Goal: Task Accomplishment & Management: Complete application form

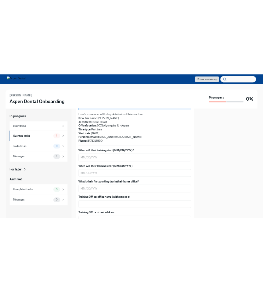
scroll to position [167, 0]
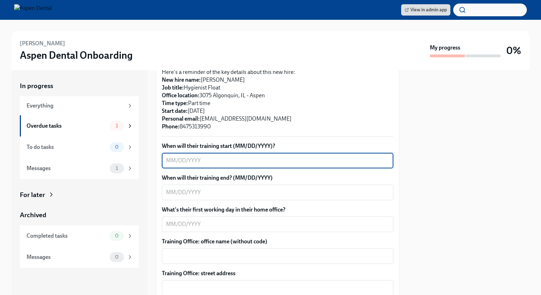
click at [193, 165] on textarea "When will their training start (MM/DD/YYYY)?" at bounding box center [277, 160] width 223 height 8
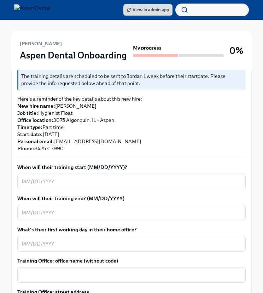
scroll to position [170, 0]
click at [82, 183] on textarea "When will their training start (MM/DD/YYYY)?" at bounding box center [132, 181] width 220 height 8
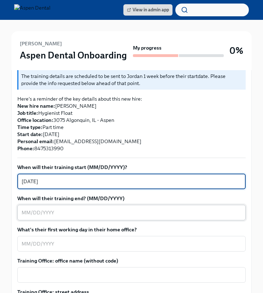
type textarea "[DATE]"
click at [53, 212] on textarea "When will their training end? (MM/DD/YYYY)" at bounding box center [132, 212] width 220 height 8
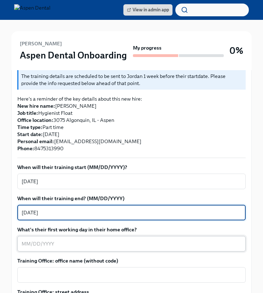
type textarea "[DATE]"
click at [47, 244] on textarea "What's their first working day in their home office?" at bounding box center [132, 243] width 220 height 8
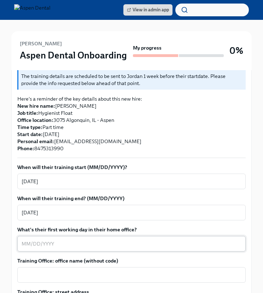
click at [74, 242] on textarea "What's their first working day in their home office?" at bounding box center [132, 243] width 220 height 8
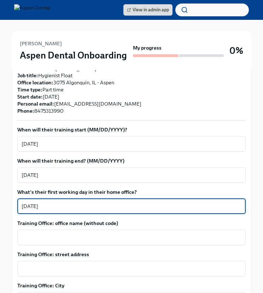
scroll to position [208, 0]
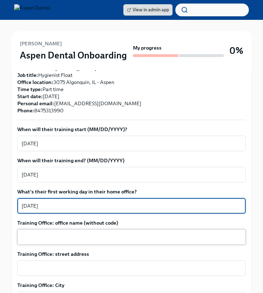
type textarea "[DATE]"
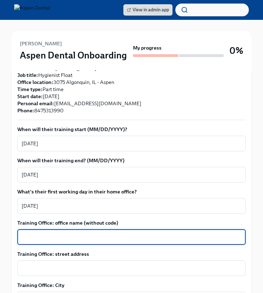
click at [55, 234] on textarea "Training Office: office name (without code)" at bounding box center [132, 237] width 220 height 8
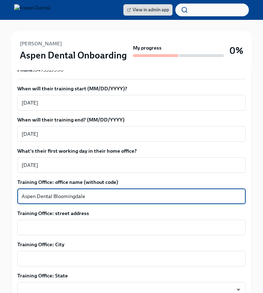
scroll to position [249, 0]
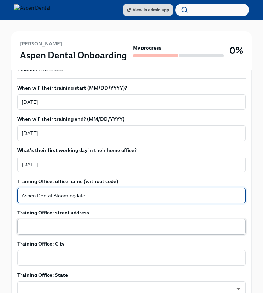
type textarea "Aspen Dental Bloomingdale"
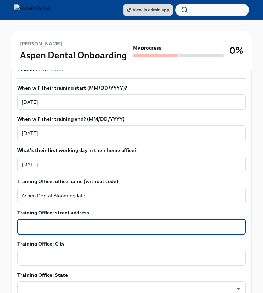
click at [52, 227] on textarea "Training Office: street address" at bounding box center [132, 226] width 220 height 8
type textarea "[STREET_ADDRESS]"
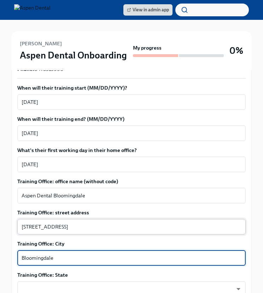
type textarea "Bloomingdale"
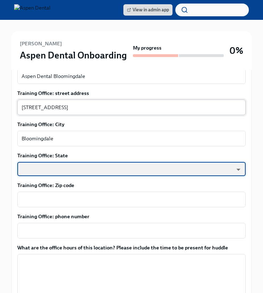
scroll to position [374, 0]
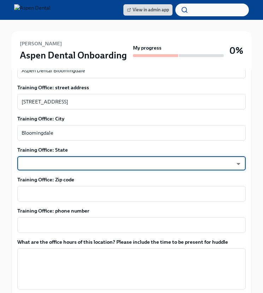
click at [42, 163] on body "View in admin app [PERSON_NAME] Aspen Dental Onboarding My progress 0% 1 Overdu…" at bounding box center [131, 31] width 263 height 810
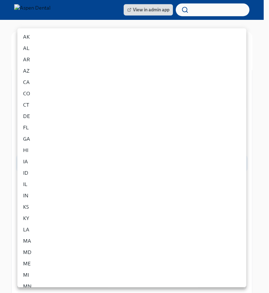
click at [30, 183] on li "IL" at bounding box center [131, 183] width 229 height 11
type input "0JH1U6C2e"
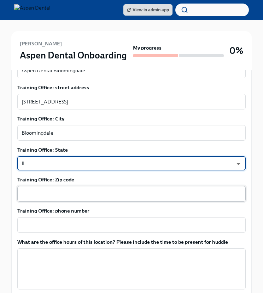
click at [41, 195] on textarea "Training Office: Zip code" at bounding box center [132, 193] width 220 height 8
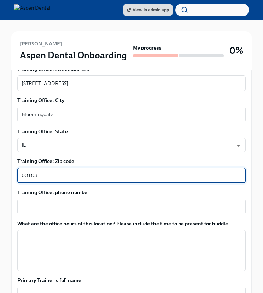
scroll to position [394, 0]
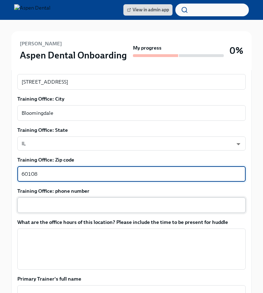
type textarea "60108"
click at [40, 198] on div "x ​" at bounding box center [131, 205] width 229 height 16
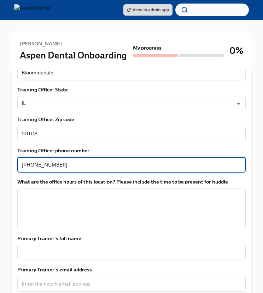
scroll to position [442, 0]
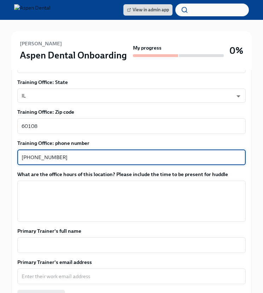
type textarea "[PHONE_NUMBER]"
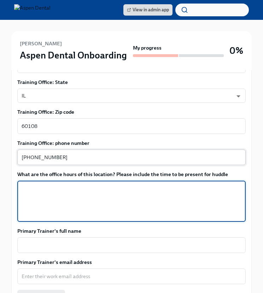
click at [40, 198] on textarea "What are the office hours of this location? Please include the time to be prese…" at bounding box center [132, 201] width 220 height 34
type textarea "W"
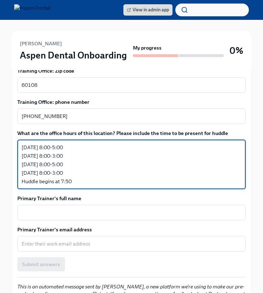
scroll to position [483, 0]
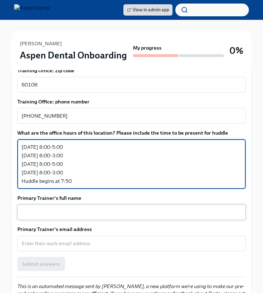
type textarea "[DATE] 8:00-5:00 [DATE] 8:00-3:00 [DATE] 8:00-5:00 [DATE] 8:00-3:00 Huddle begi…"
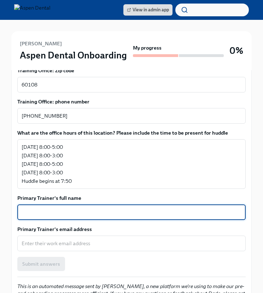
click at [72, 208] on textarea "Primary Trainer's full name" at bounding box center [132, 212] width 220 height 8
type textarea "[PERSON_NAME]"
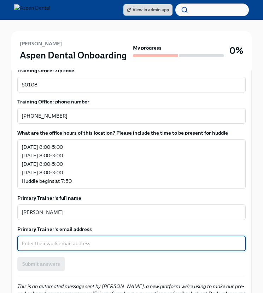
click at [61, 245] on textarea "Primary Trainer's email address" at bounding box center [132, 243] width 220 height 8
paste textarea "[PERSON_NAME][EMAIL_ADDRESS][PERSON_NAME][DOMAIN_NAME]"
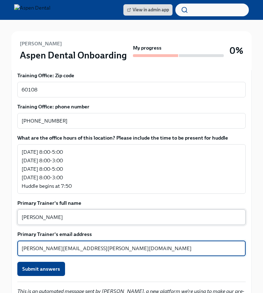
scroll to position [477, 0]
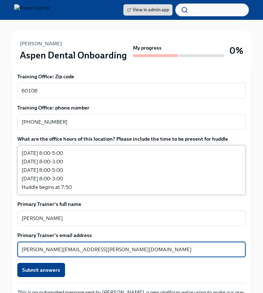
type textarea "[PERSON_NAME][EMAIL_ADDRESS][PERSON_NAME][DOMAIN_NAME]"
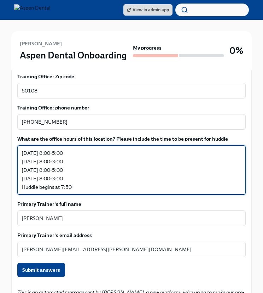
click at [75, 186] on textarea "[DATE] 8:00-5:00 [DATE] 8:00-3:00 [DATE] 8:00-5:00 [DATE] 8:00-3:00 Huddle begi…" at bounding box center [132, 170] width 220 height 42
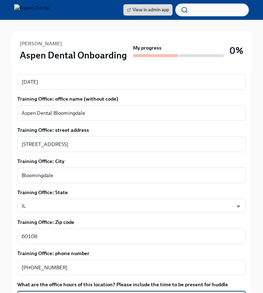
scroll to position [525, 0]
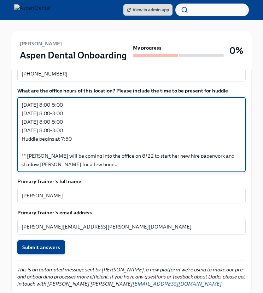
type textarea "[DATE] 8:00-5:00 [DATE] 8:00-3:00 [DATE] 8:00-5:00 [DATE] 8:00-3:00 Huddle begi…"
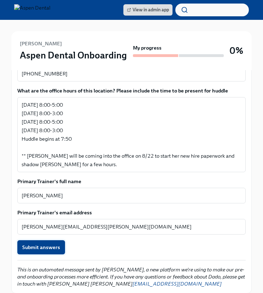
click at [44, 249] on span "Submit answers" at bounding box center [41, 247] width 38 height 7
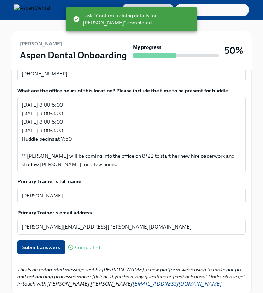
type textarea "[PERSON_NAME][EMAIL_ADDRESS][PERSON_NAME][DOMAIN_NAME]"
